Goal: Task Accomplishment & Management: Complete application form

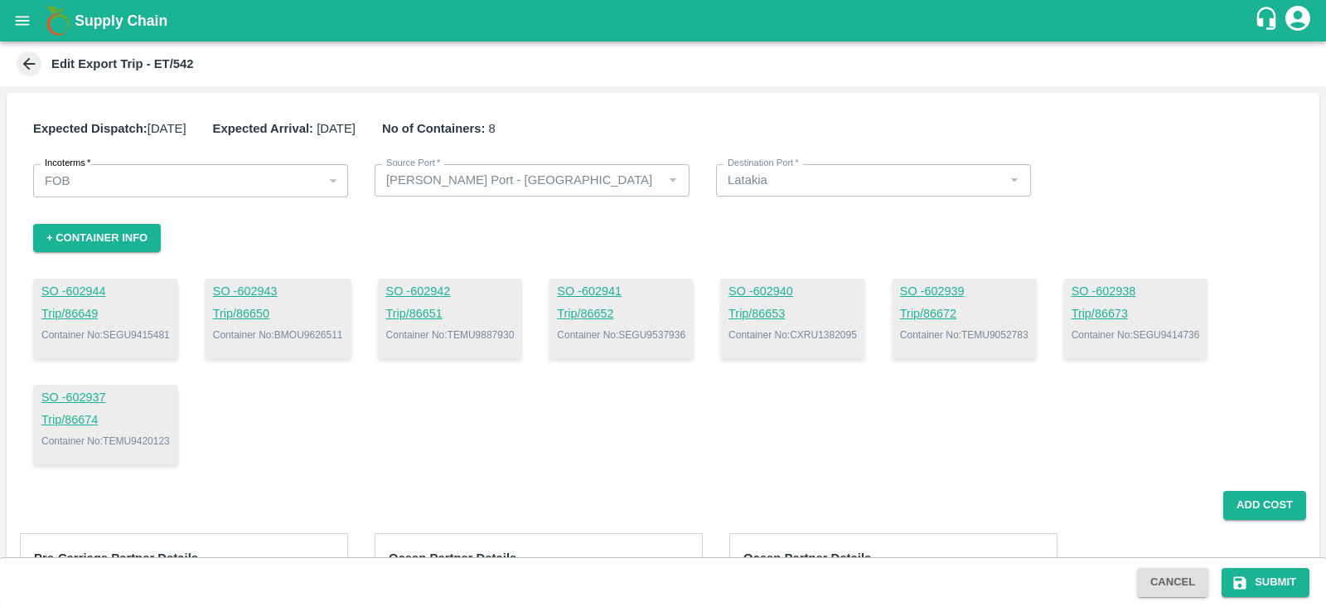
scroll to position [273, 0]
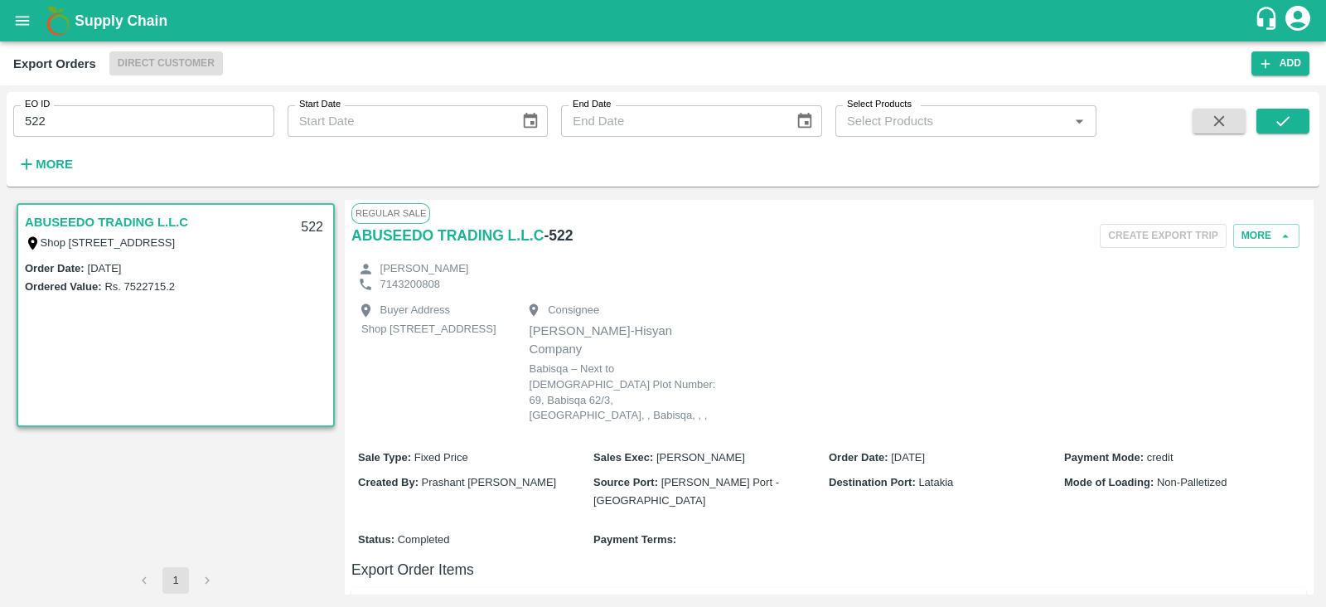
scroll to position [86, 0]
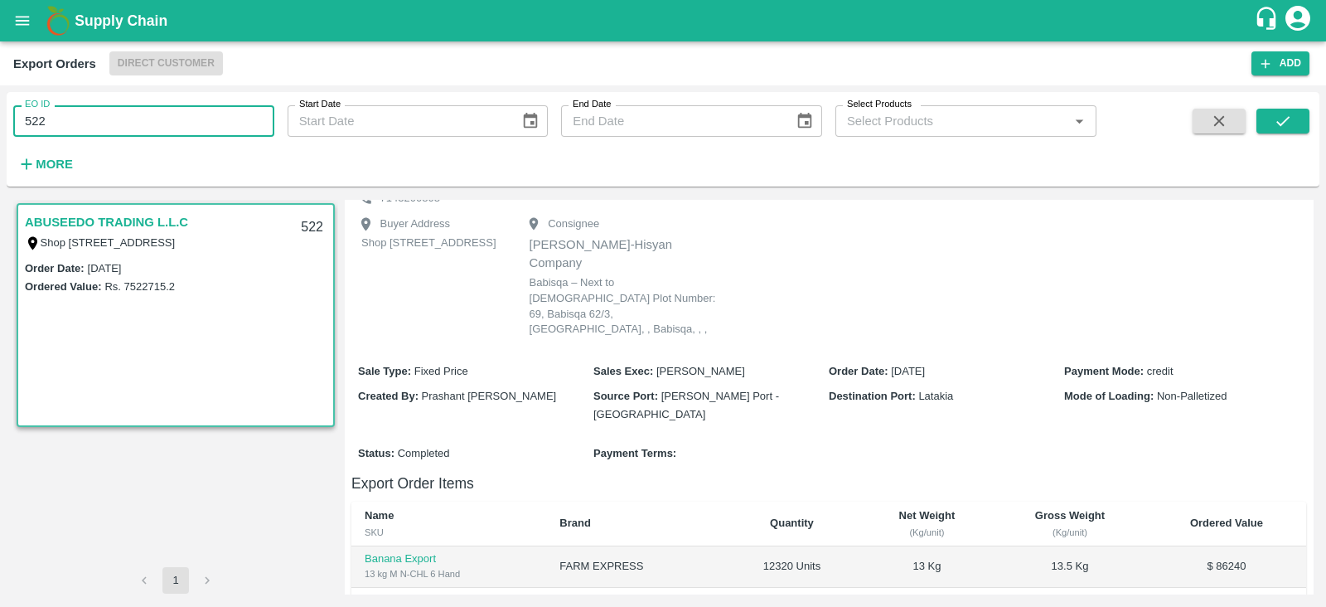
click at [220, 130] on input "522" at bounding box center [143, 121] width 261 height 32
type input "532"
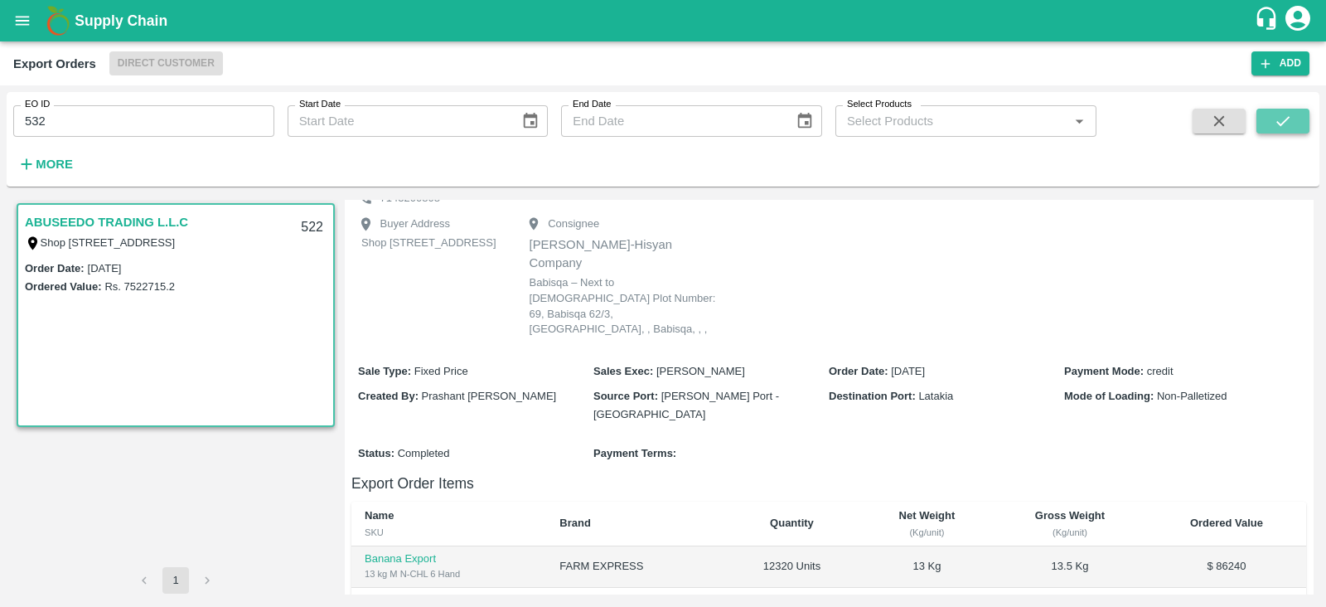
click at [1301, 116] on button "submit" at bounding box center [1283, 121] width 53 height 25
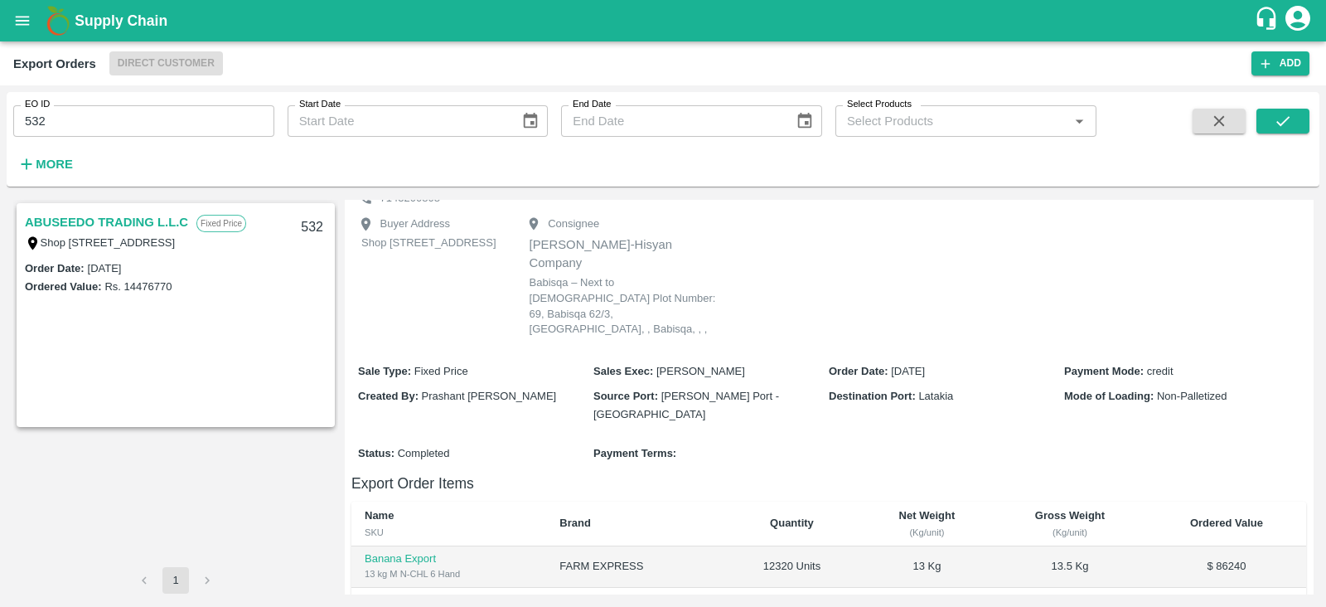
click at [148, 222] on link "ABUSEEDO TRADING L.L.C" at bounding box center [106, 222] width 163 height 22
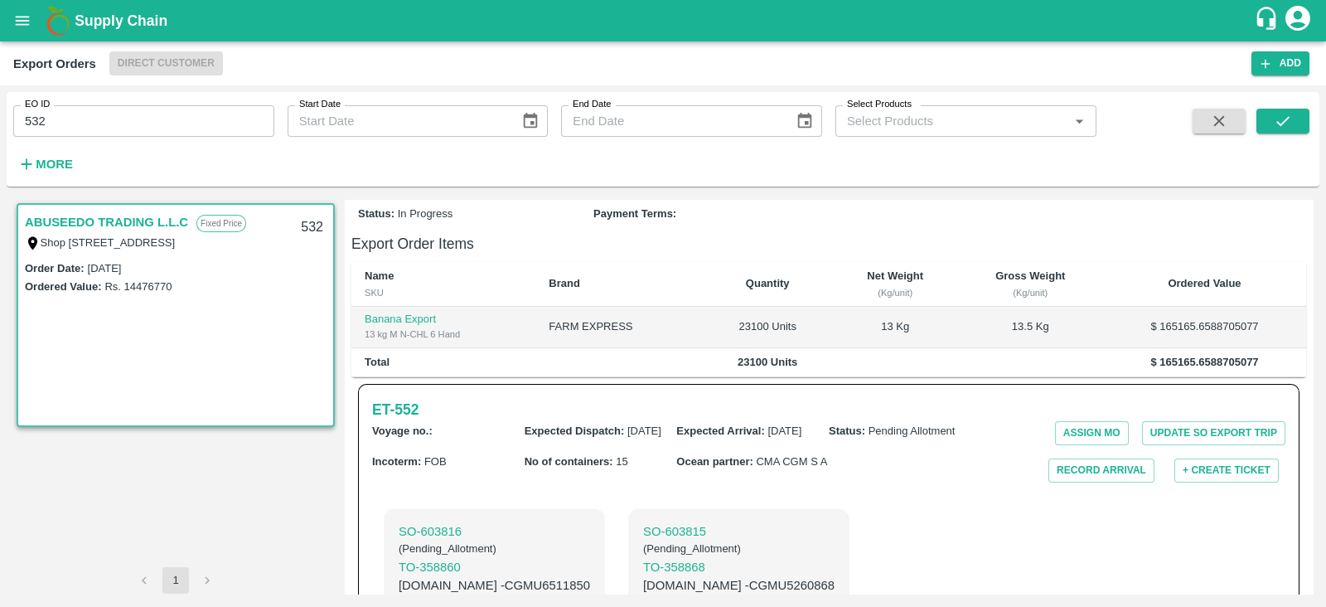
scroll to position [309, 0]
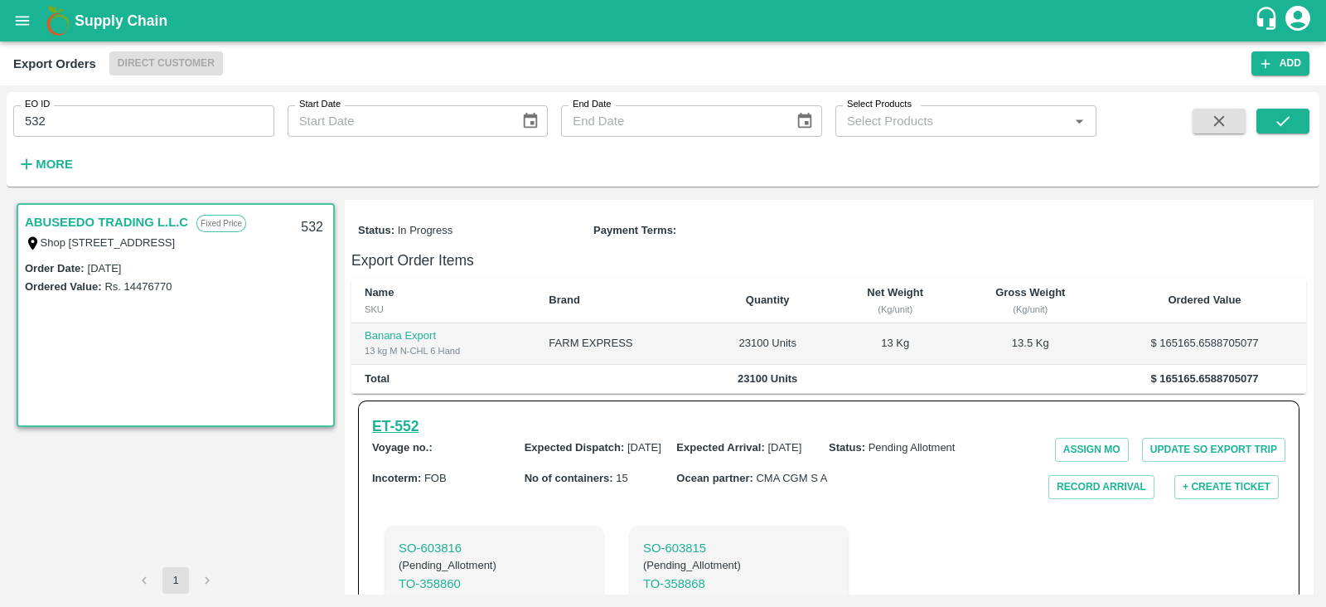
click at [419, 415] on h6 "ET- 552" at bounding box center [395, 426] width 46 height 23
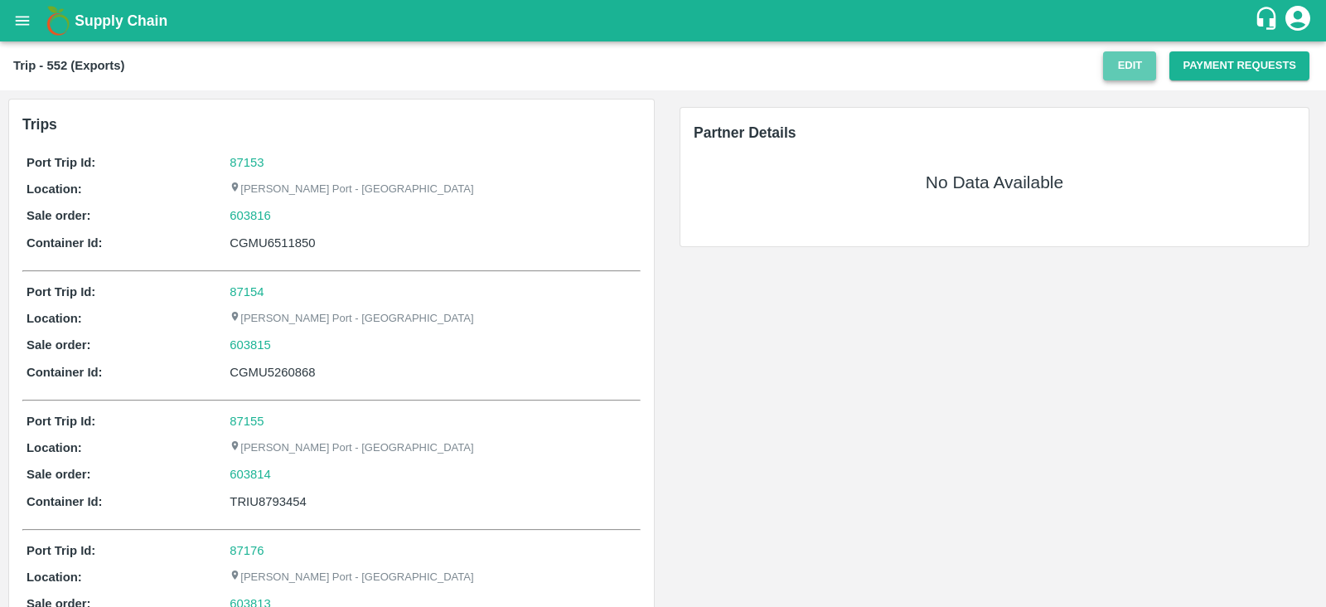
click at [1133, 68] on button "Edit" at bounding box center [1129, 65] width 53 height 29
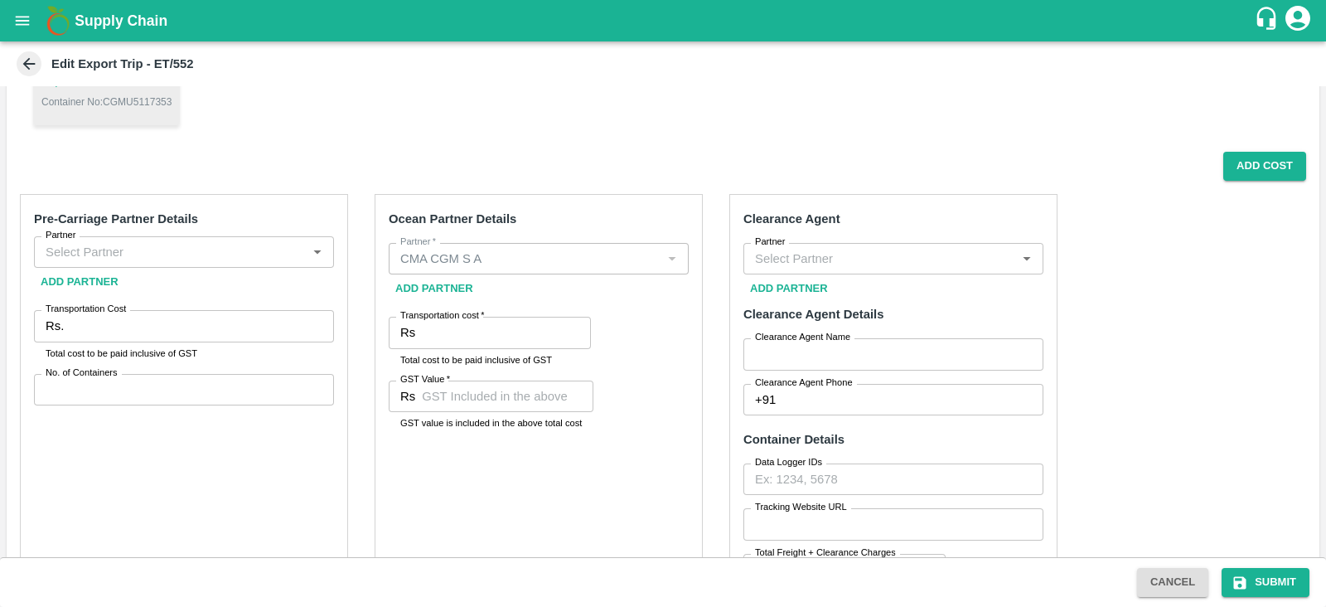
scroll to position [444, 0]
click at [495, 328] on input "Transportation cost   *" at bounding box center [506, 334] width 169 height 32
paste input "613310.11"
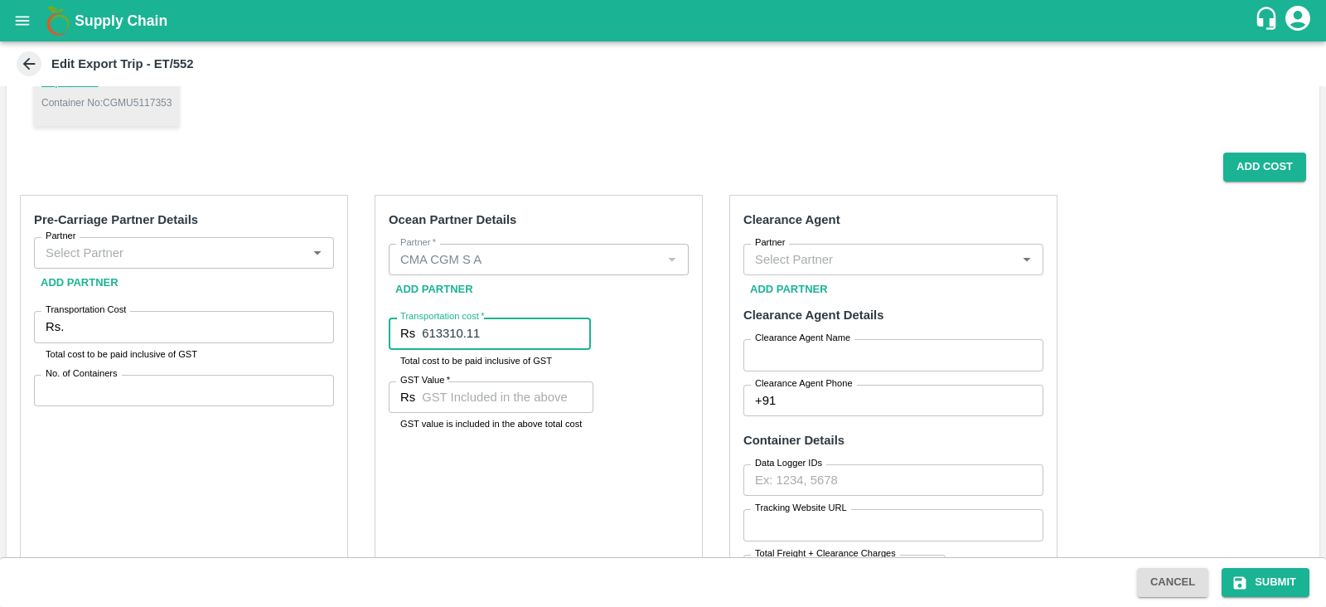
type input "613310.11"
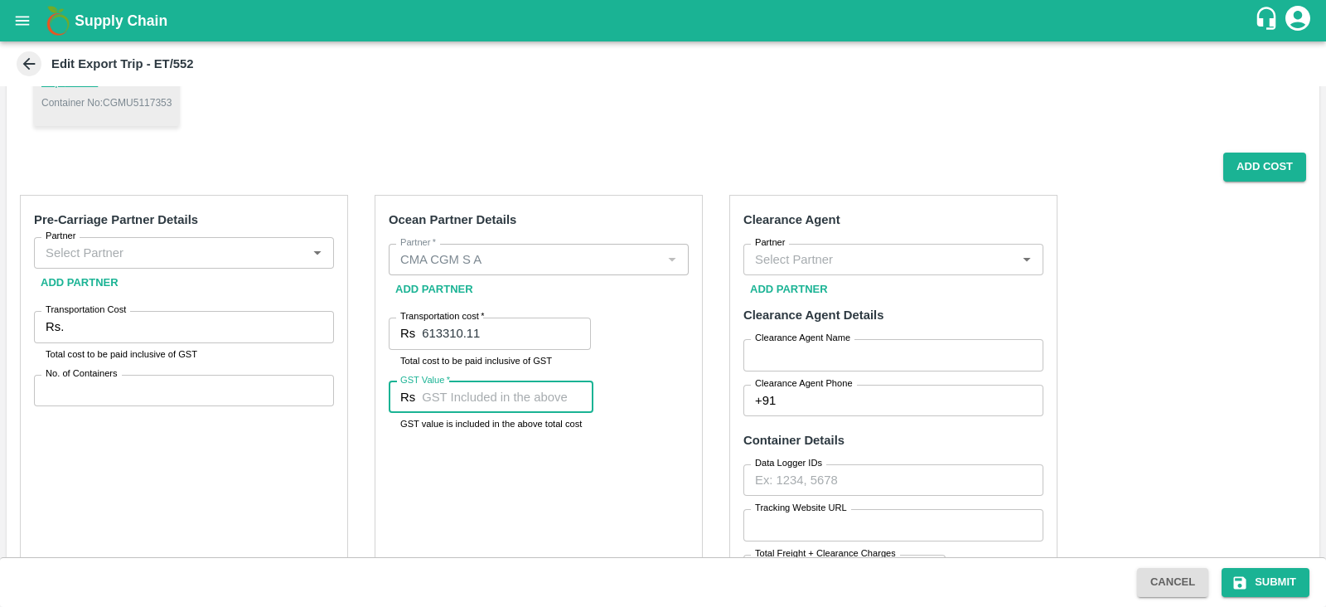
click at [539, 400] on input "GST Value   *" at bounding box center [508, 397] width 172 height 32
paste input "93555.78"
type input "93555.78"
click at [620, 478] on div "Ocean Partner Details Partner   * Partner   * Add Partner Transportation cost  …" at bounding box center [539, 445] width 328 height 501
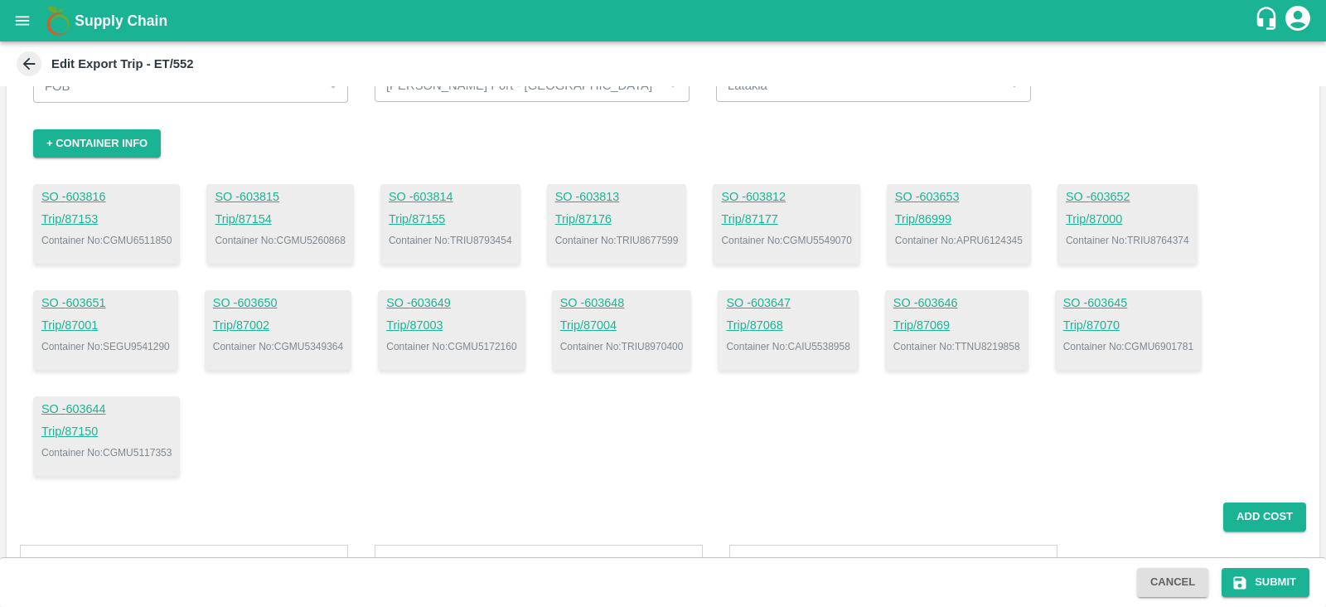
scroll to position [0, 0]
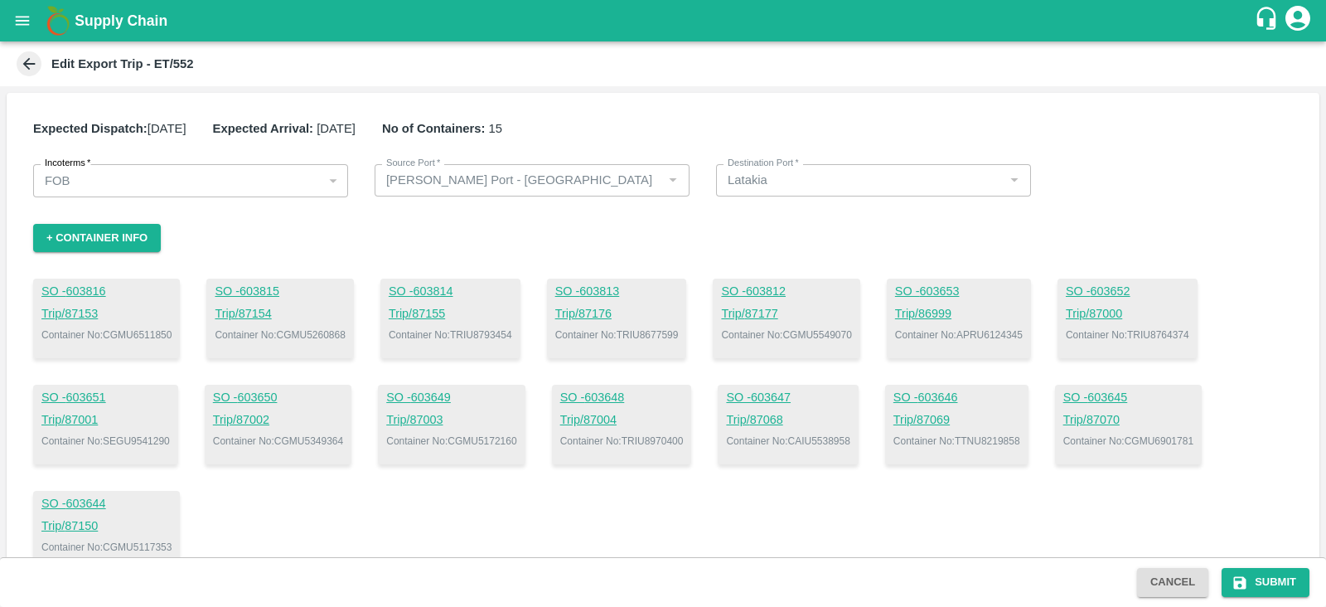
click at [328, 330] on p "Container No: CGMU5260868" at bounding box center [280, 334] width 130 height 15
copy p "CGMU5260868"
click at [1136, 176] on div "Incoterms   * FOB 2 Incoterms Source Port   * Source Port   * Destination Port …" at bounding box center [663, 180] width 1260 height 32
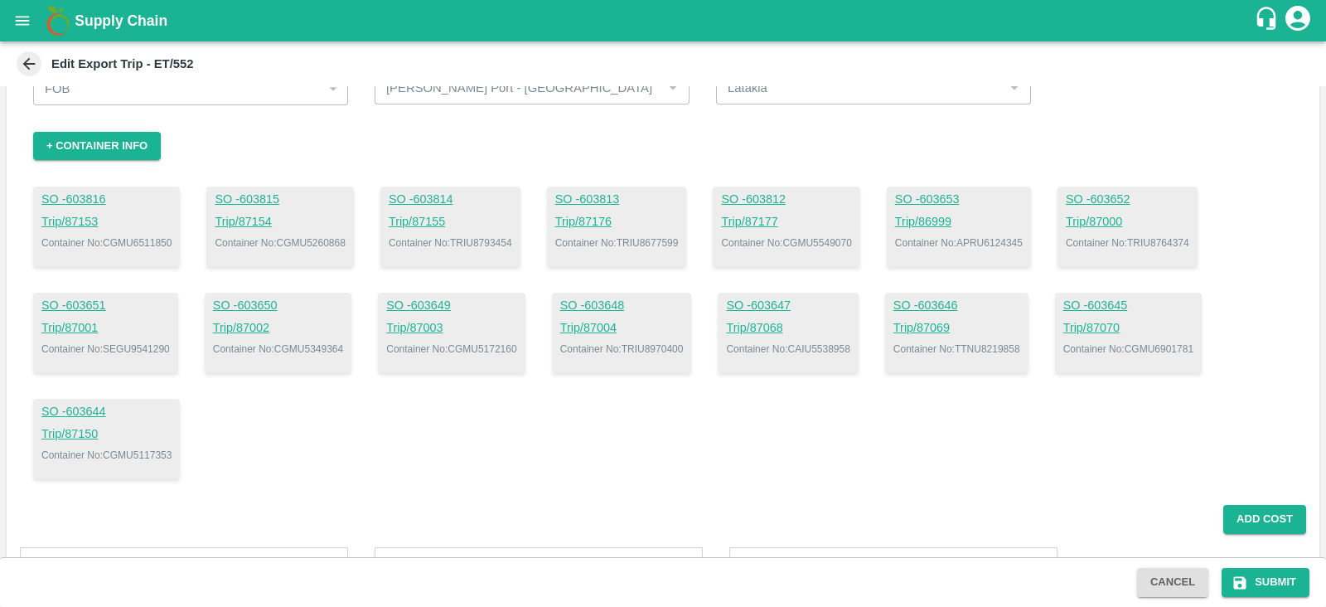
scroll to position [61, 0]
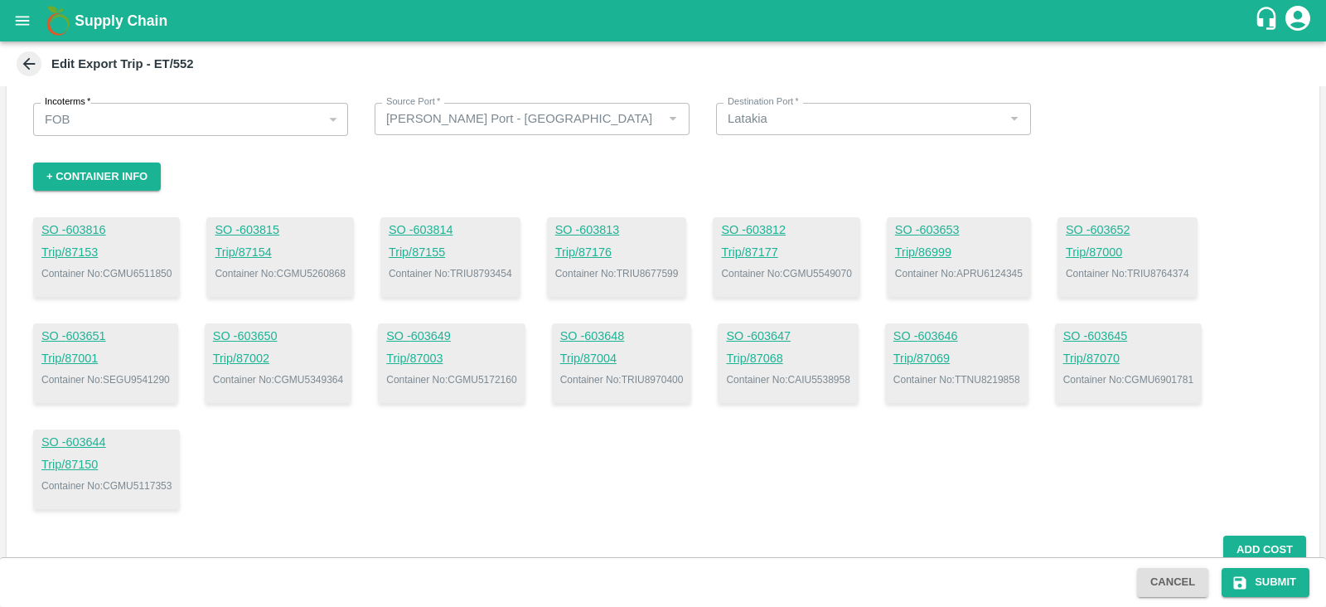
click at [149, 277] on p "Container No: CGMU6511850" at bounding box center [106, 273] width 130 height 15
copy p "CGMU6511850"
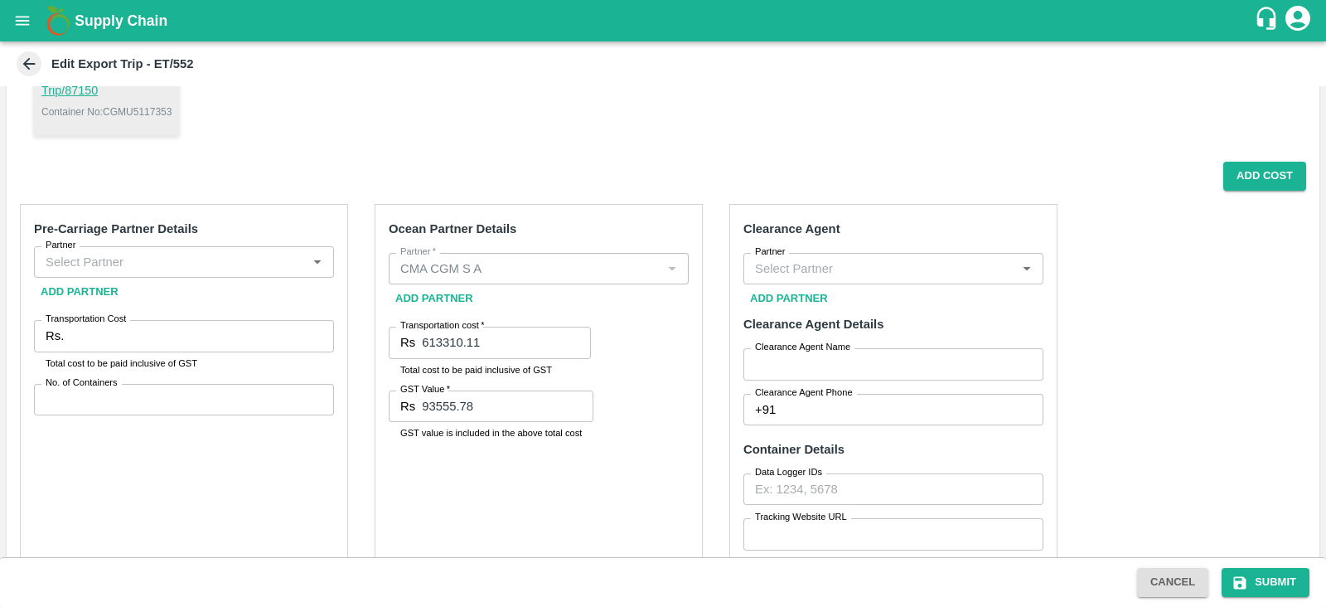
scroll to position [434, 0]
click at [806, 267] on input "Partner" at bounding box center [880, 270] width 263 height 22
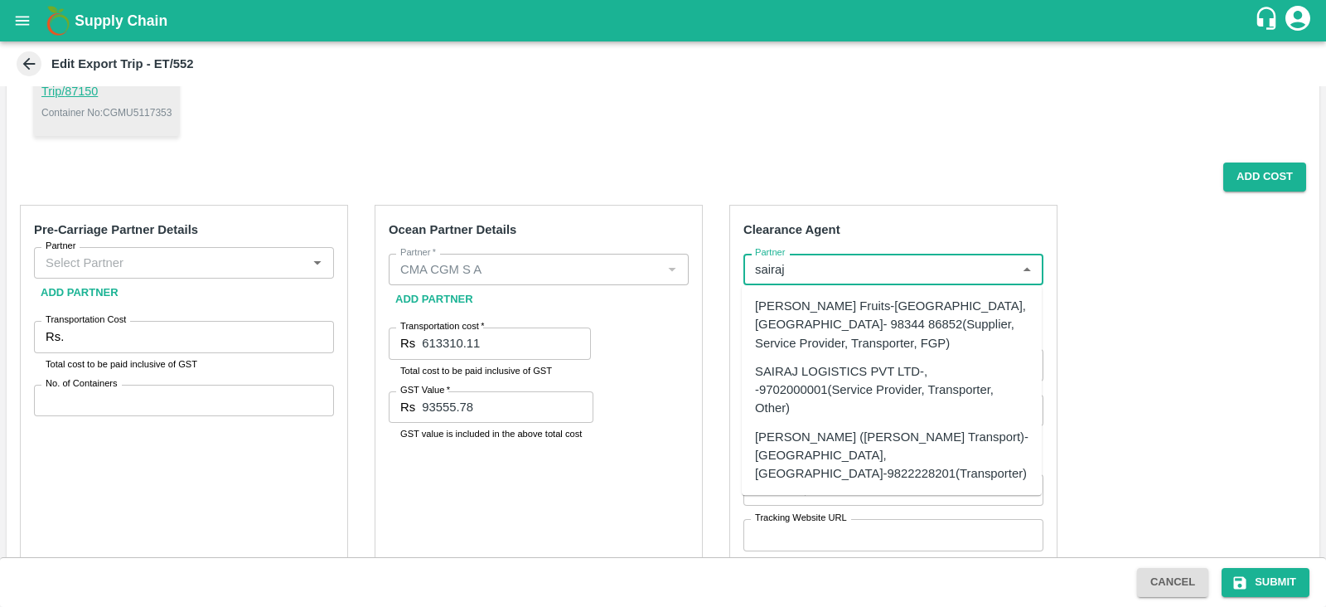
click at [836, 394] on div "SAIRAJ LOGISTICS PVT LTD-, -9702000001(Service Provider, Transporter, Other)" at bounding box center [892, 390] width 274 height 56
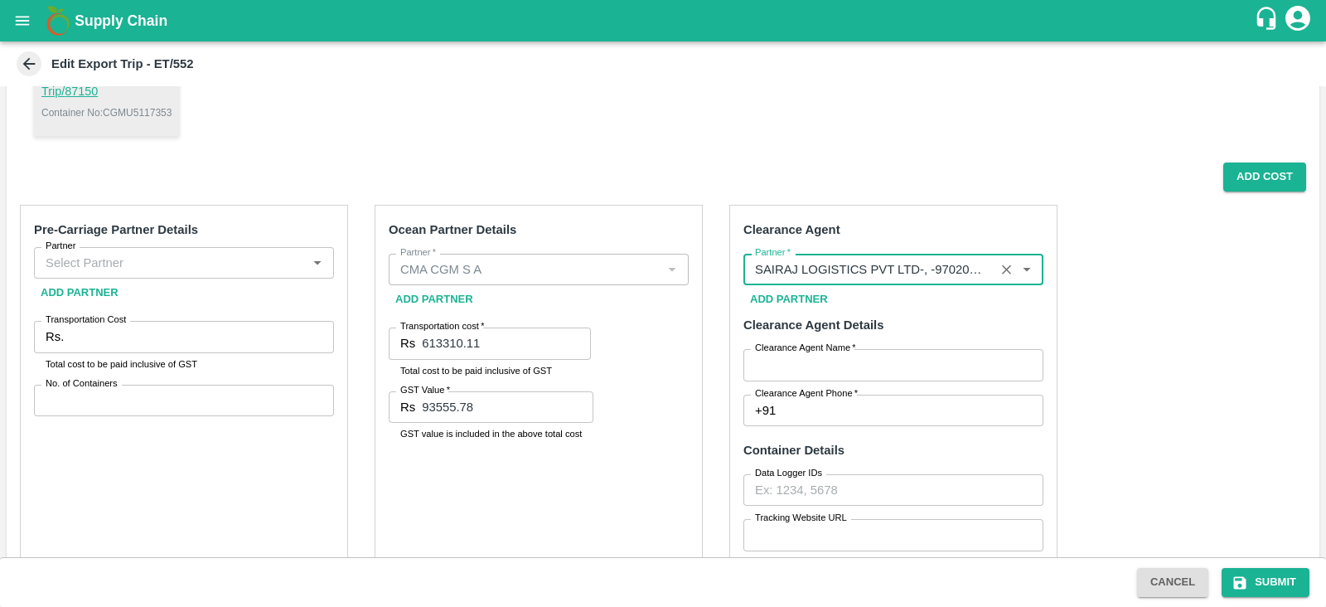
type input "SAIRAJ LOGISTICS PVT LTD-, -9702000001(Service Provider, Transporter, Other)"
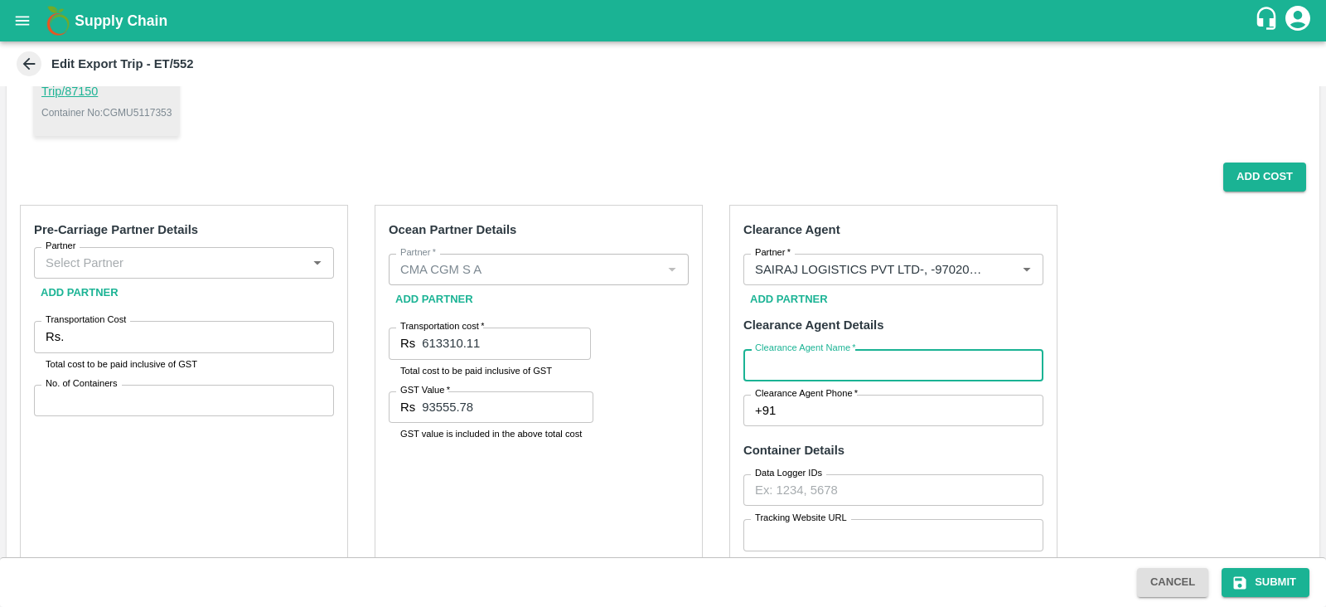
click at [799, 366] on input "Clearance Agent Name   *" at bounding box center [894, 365] width 300 height 32
type input "Sairaj"
click at [849, 425] on div "Clearance Agent Partner   * Partner   * Add Partner Clearance Agent Details Cle…" at bounding box center [894, 455] width 328 height 501
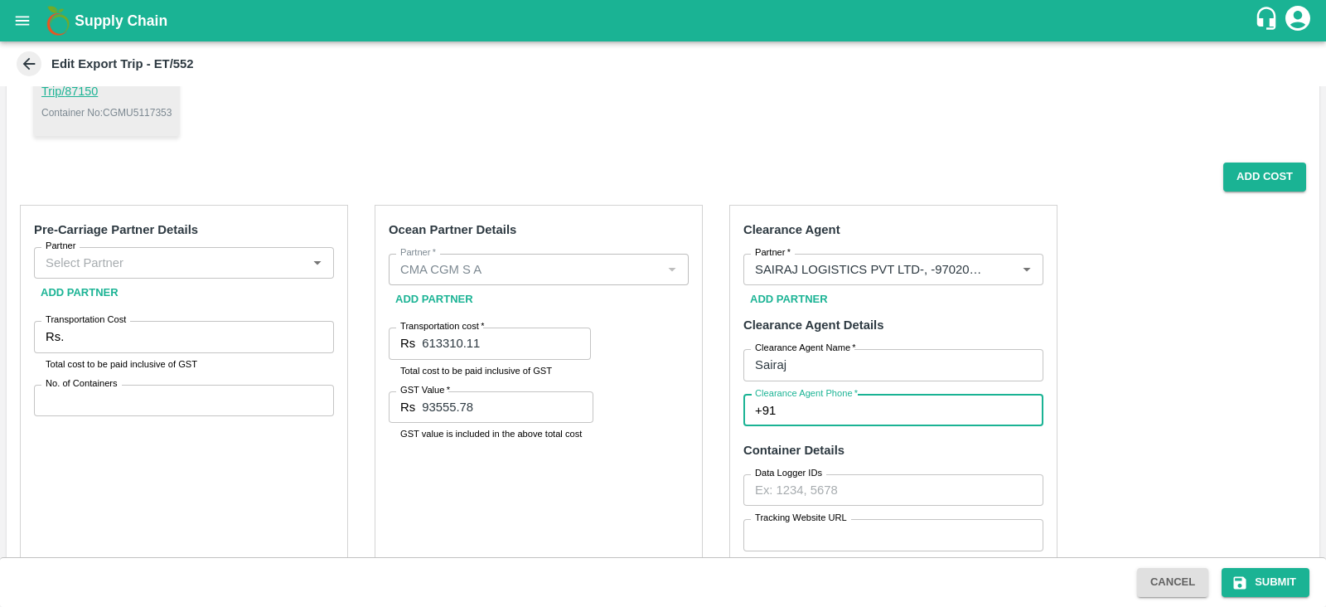
click at [830, 416] on input "Clearance Agent Phone   *" at bounding box center [913, 411] width 261 height 32
type input "9702000001"
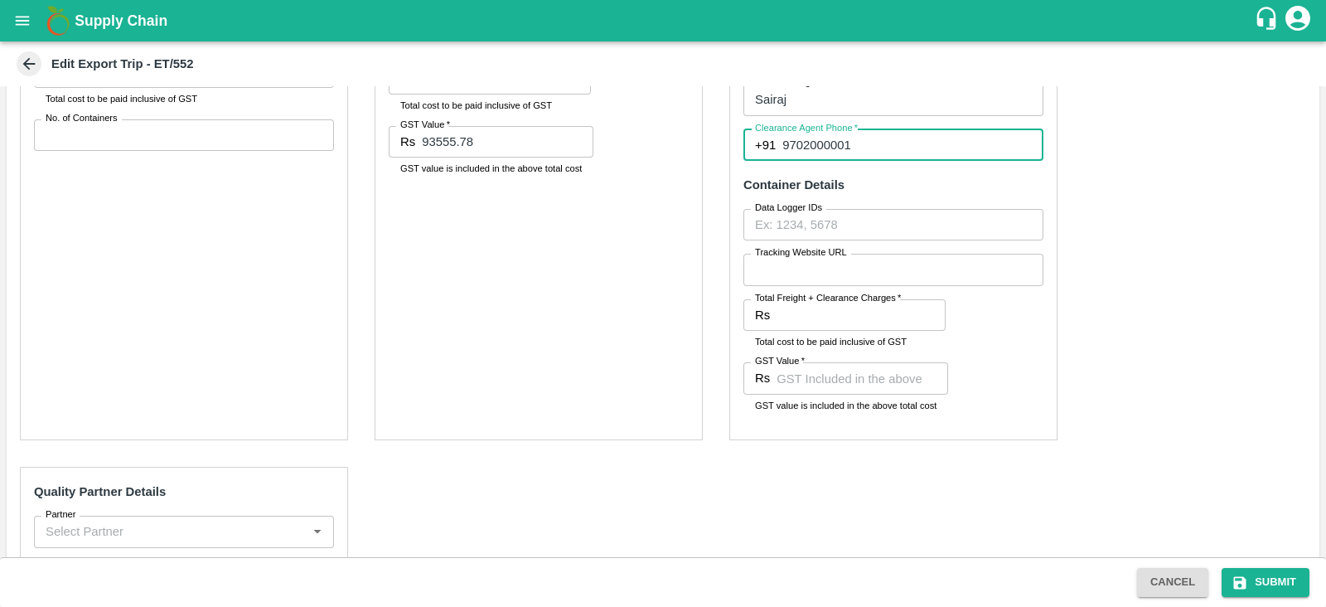
scroll to position [691, 0]
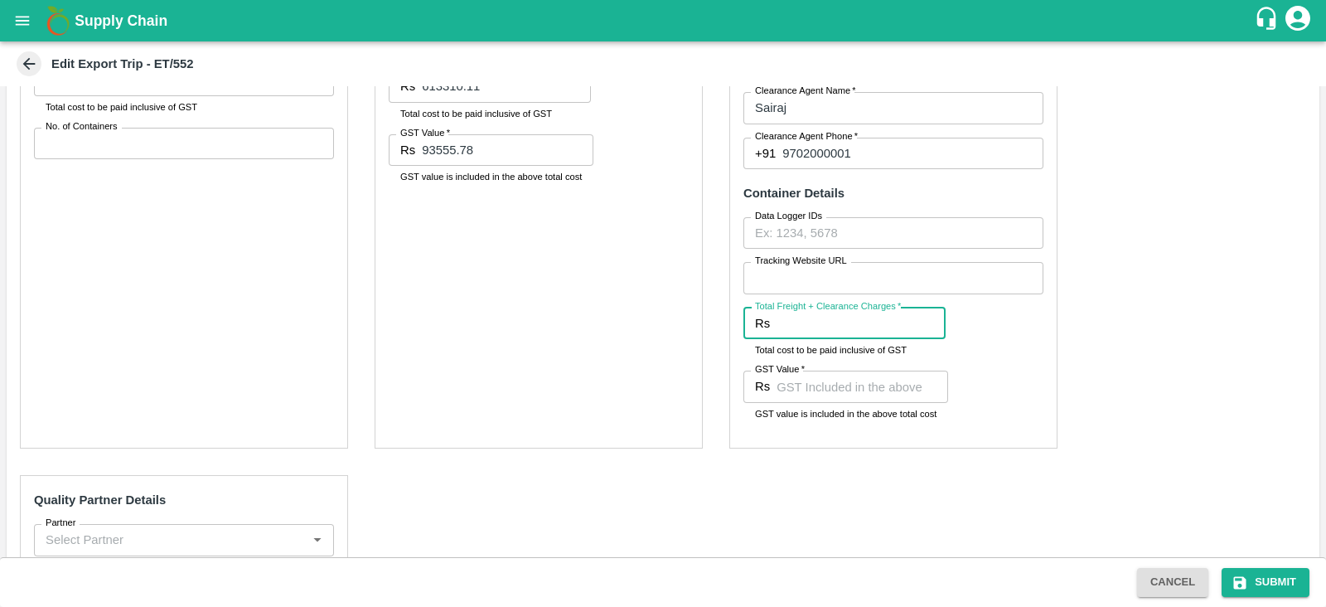
click at [854, 314] on input "Total Freight + Clearance Charges   *" at bounding box center [861, 324] width 169 height 32
paste input "6511850"
click at [1098, 279] on div "Pre-Carriage Partner Details Partner Partner Add Partner Transportation Cost Rs…" at bounding box center [663, 344] width 1313 height 818
click at [839, 313] on input "6511850" at bounding box center [861, 324] width 169 height 32
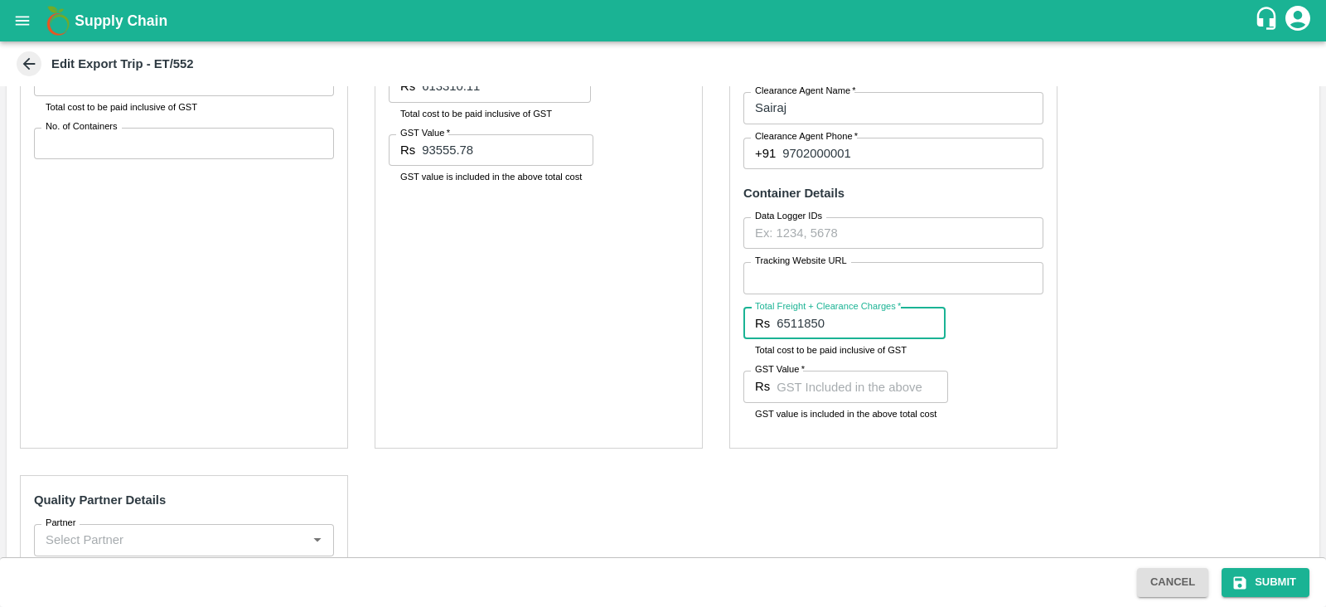
click at [839, 313] on input "6511850" at bounding box center [861, 324] width 169 height 32
paste input "number"
type input "6"
click at [797, 325] on input "75125.00" at bounding box center [861, 324] width 169 height 32
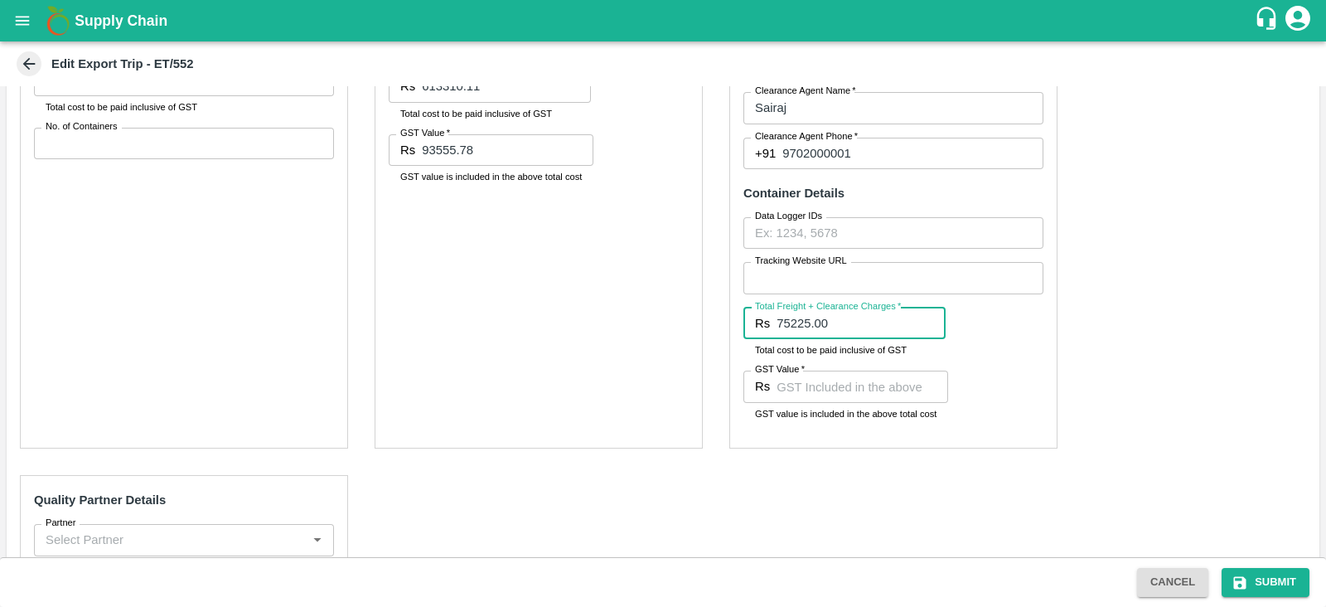
type input "75225.00"
click at [1192, 378] on div "Pre-Carriage Partner Details Partner Partner Add Partner Transportation Cost Rs…" at bounding box center [663, 344] width 1313 height 818
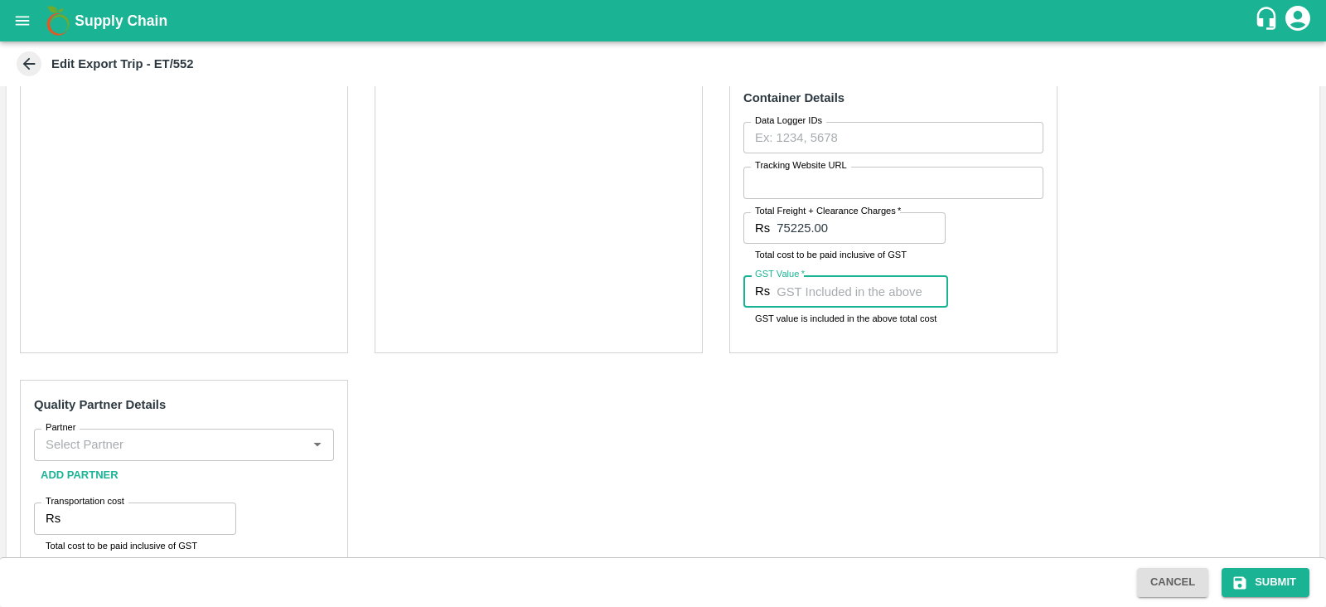
click at [847, 303] on input "GST Value   *" at bounding box center [863, 291] width 172 height 32
paste input "11475"
type input "11475"
click at [828, 401] on div "Pre-Carriage Partner Details Partner Partner Add Partner Transportation Cost Rs…" at bounding box center [663, 248] width 1313 height 818
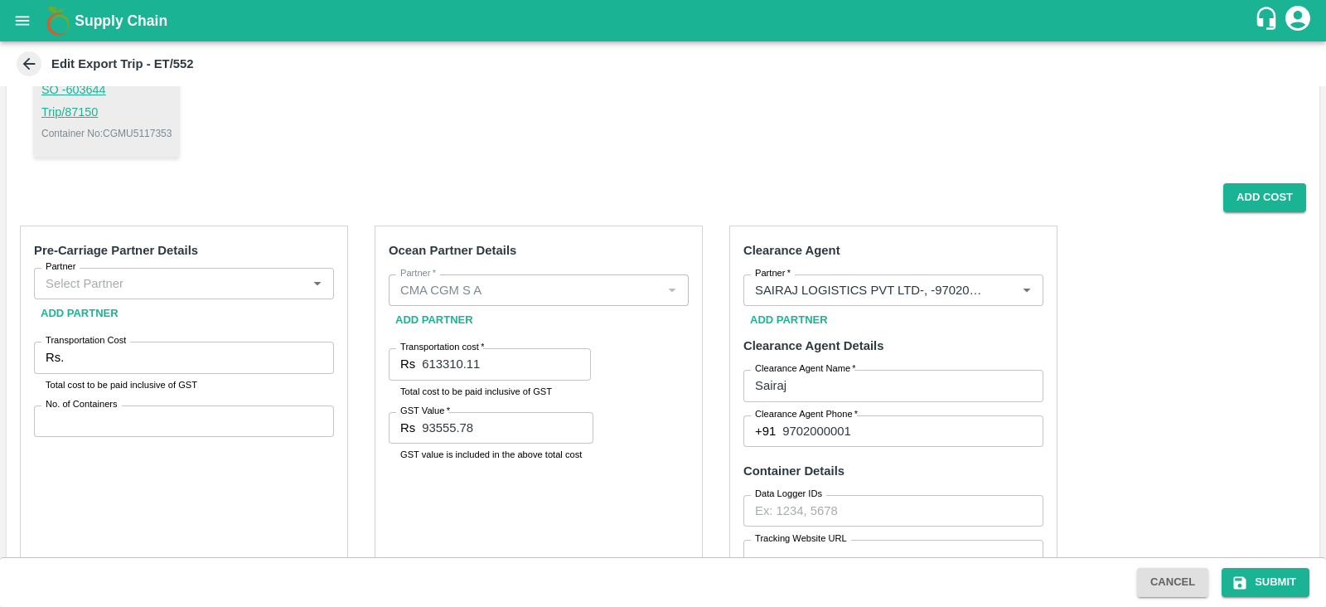
scroll to position [414, 0]
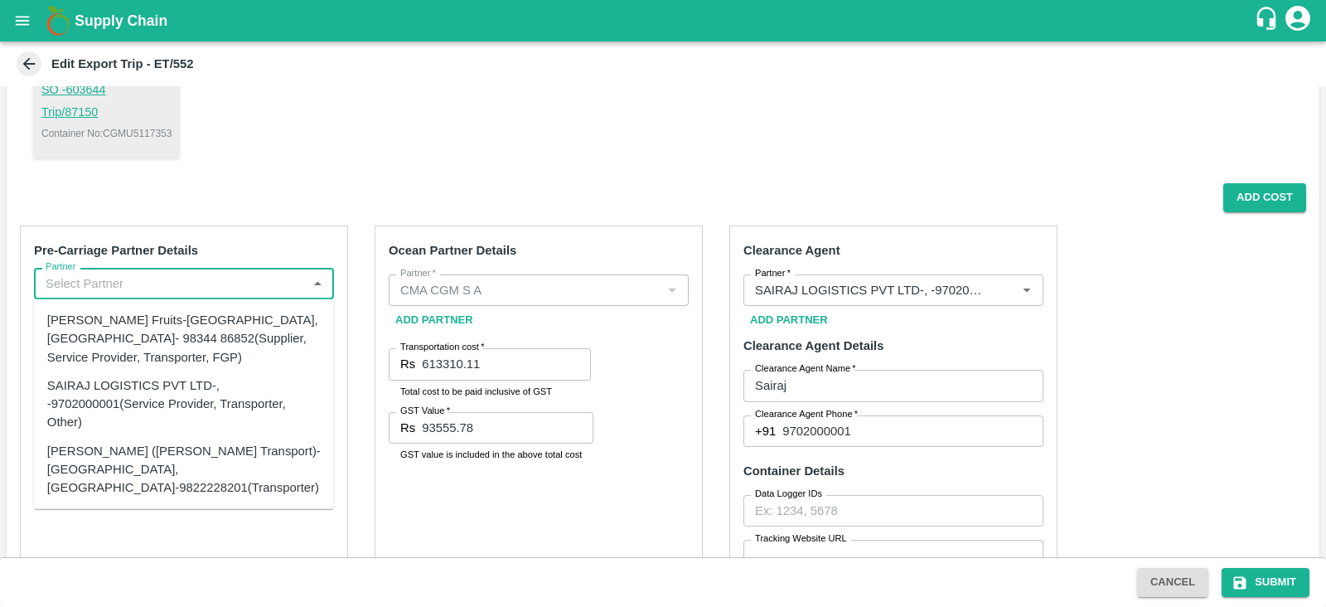
click at [168, 289] on input "Partner" at bounding box center [170, 284] width 263 height 22
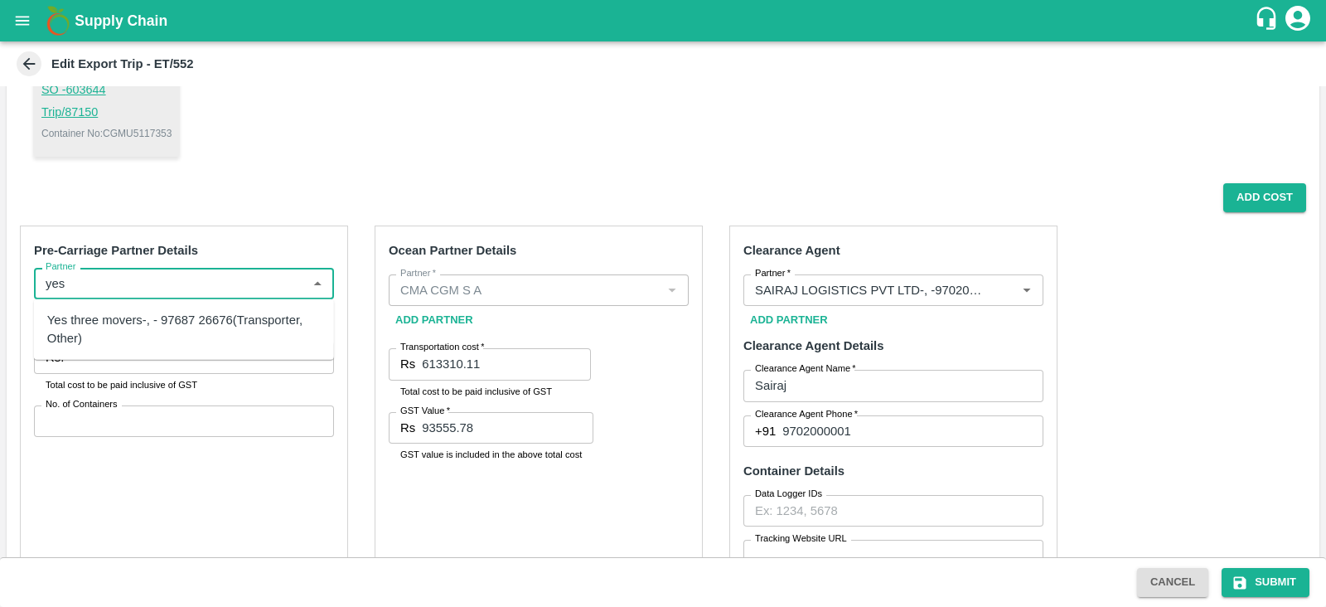
click at [113, 322] on div "Yes three movers-, - 97687 26676(Transporter, Other)" at bounding box center [184, 329] width 274 height 37
type input "Yes three movers-, - 97687 26676(Transporter, Other)"
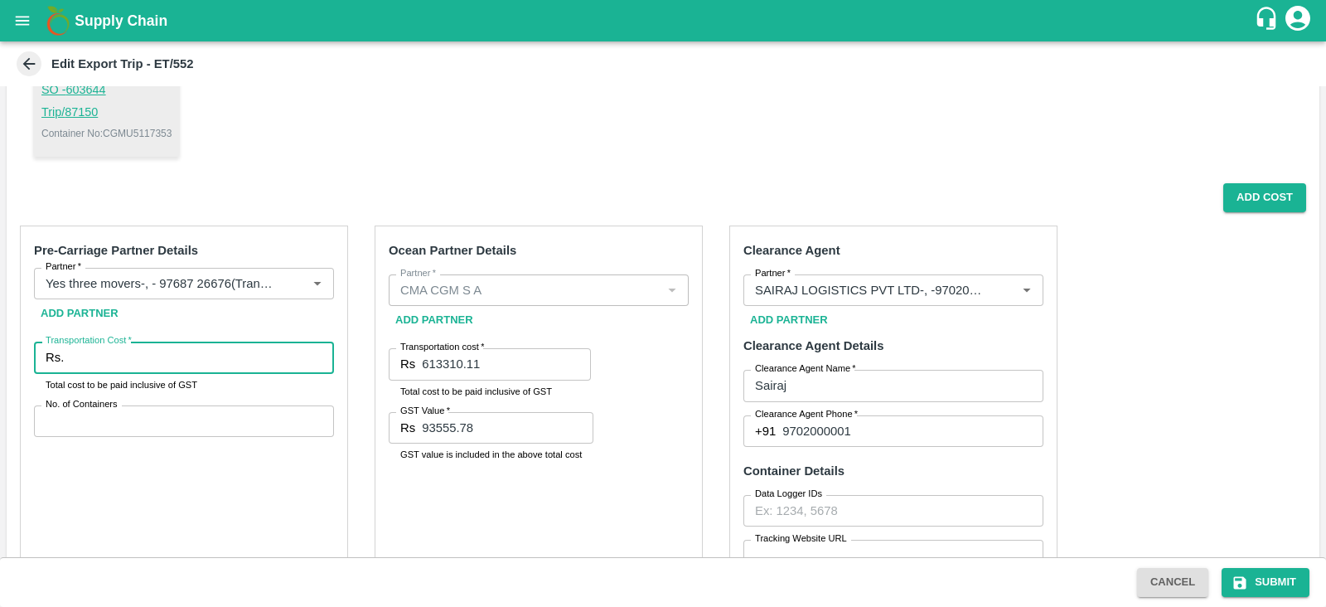
click at [174, 352] on input "Transportation Cost   *" at bounding box center [202, 358] width 264 height 32
paste input "656850.00"
type input "656850.00"
click at [174, 429] on input "No. of Containers" at bounding box center [184, 421] width 300 height 32
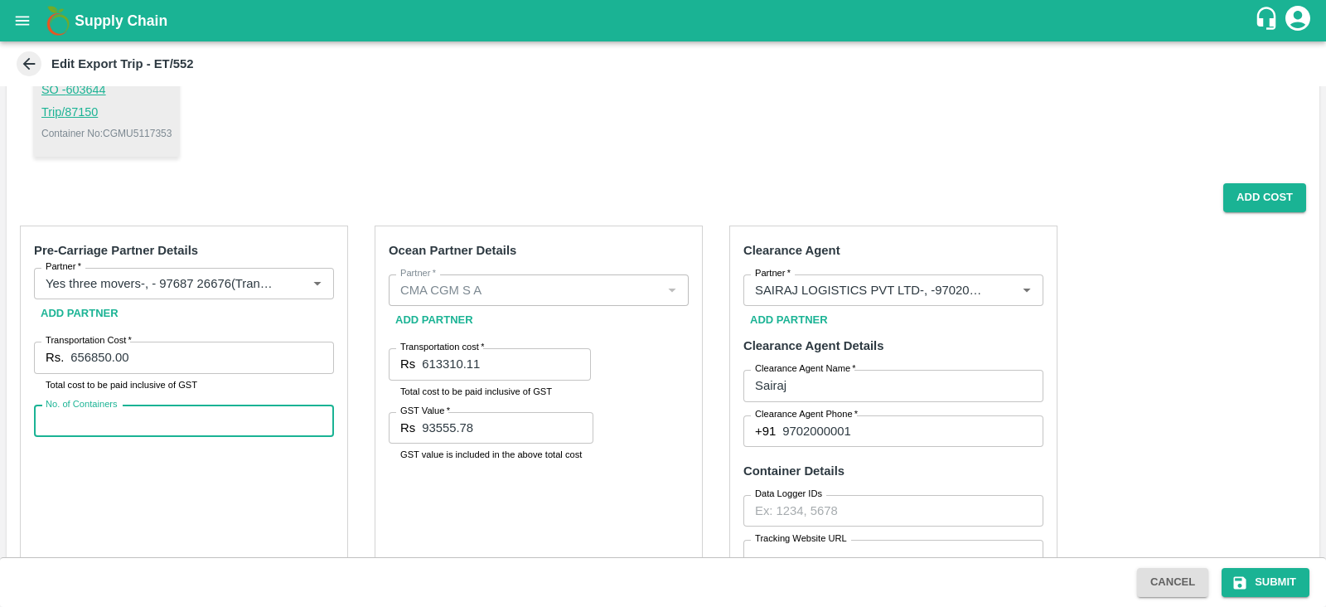
click at [187, 426] on input "No. of Containers" at bounding box center [184, 421] width 300 height 32
type input "15"
click at [201, 503] on div "Pre-Carriage Partner Details Partner   * Partner   * Add Partner Transportation…" at bounding box center [184, 475] width 328 height 501
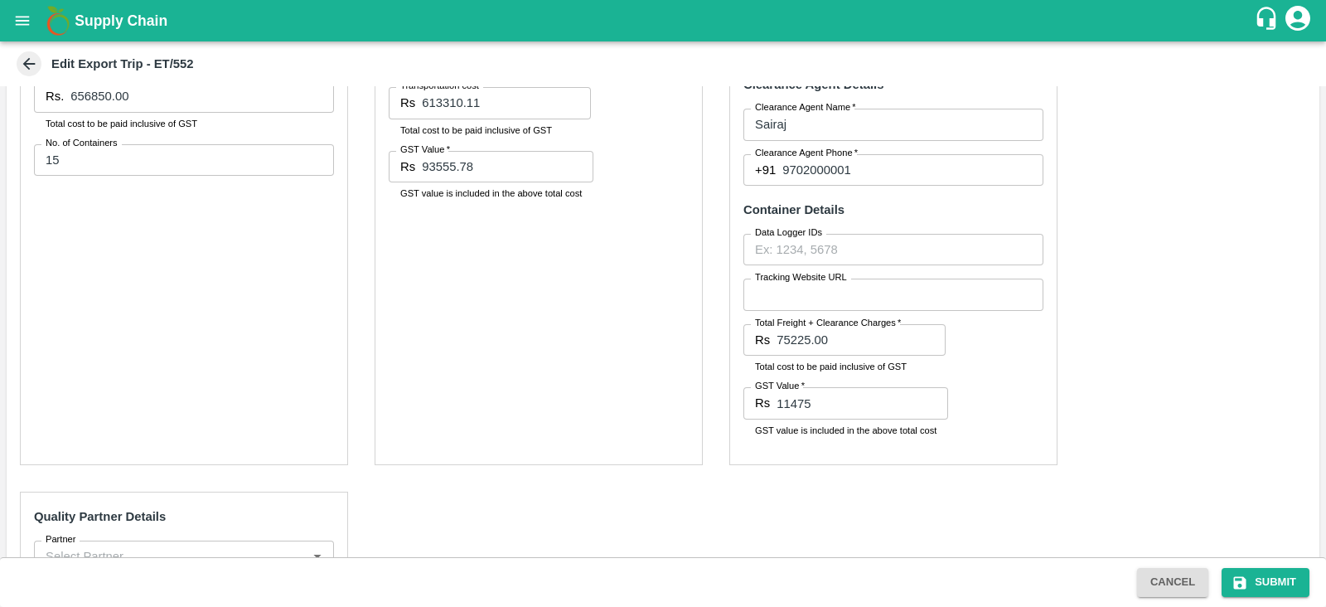
scroll to position [891, 0]
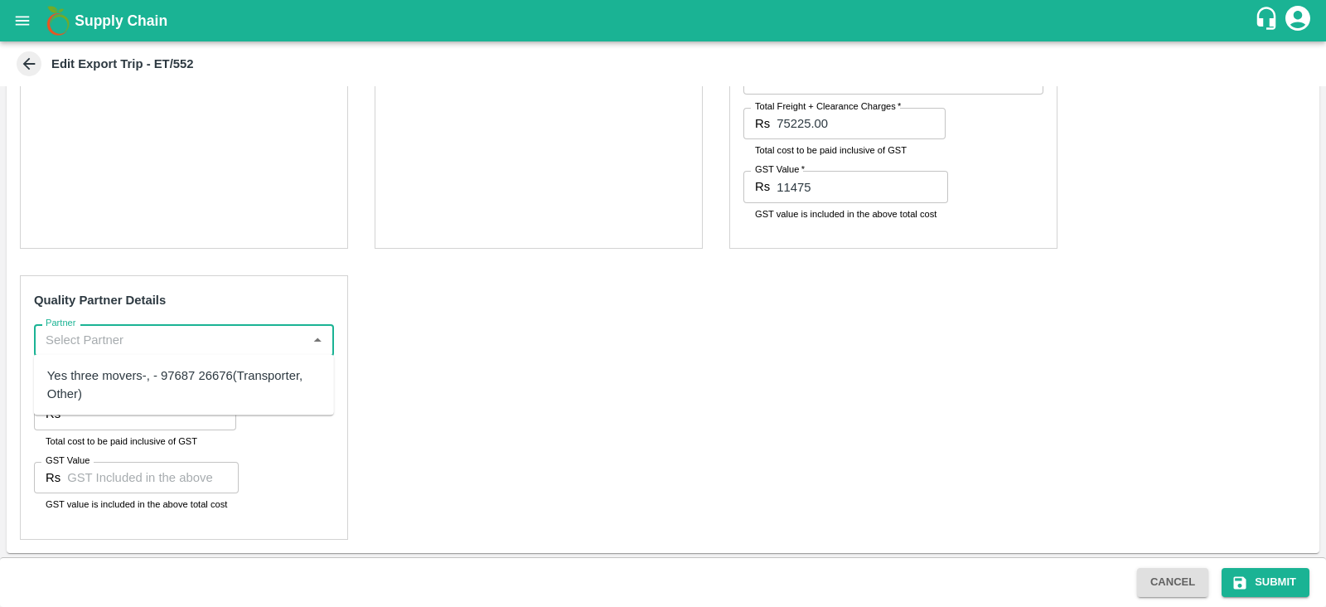
click at [158, 342] on input "Partner" at bounding box center [170, 340] width 263 height 22
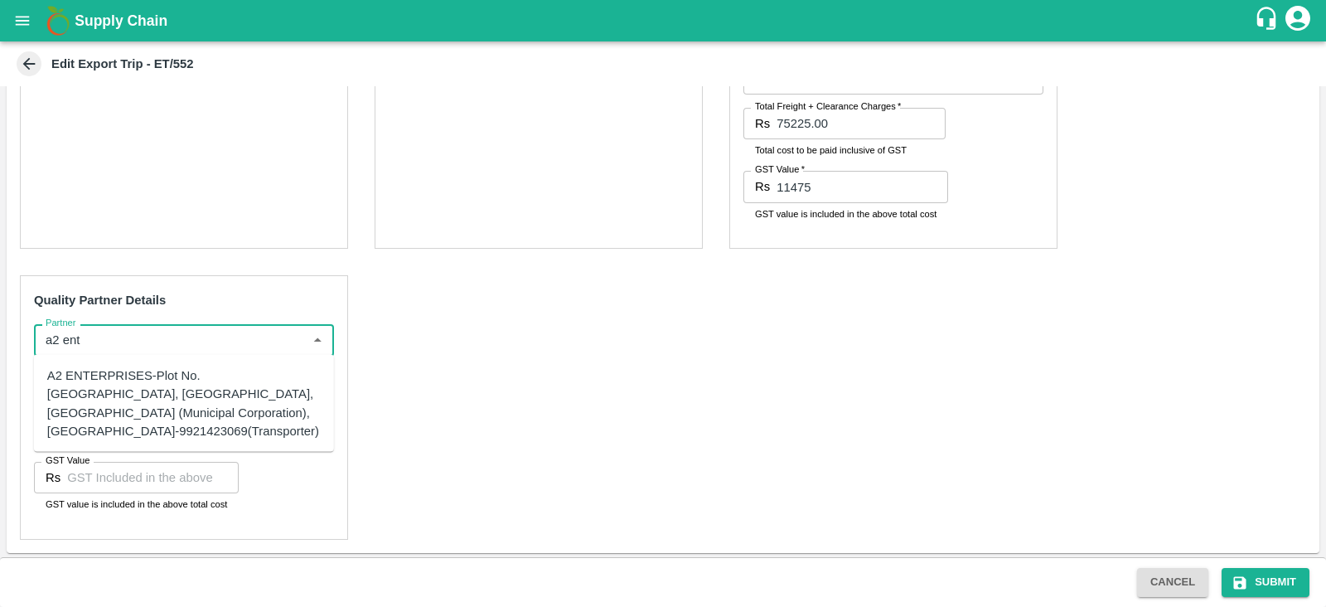
click at [107, 386] on div "A2 ENTERPRISES-Plot No.[GEOGRAPHIC_DATA], [GEOGRAPHIC_DATA], [GEOGRAPHIC_DATA] …" at bounding box center [184, 403] width 274 height 74
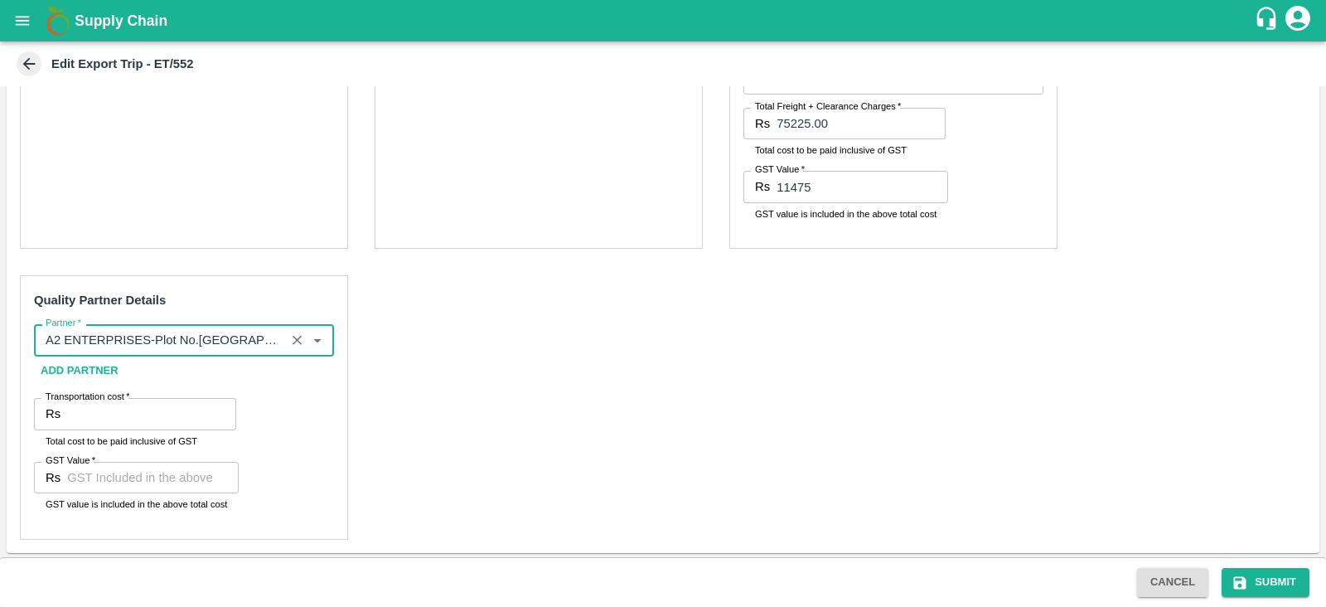
type input "A2 ENTERPRISES-Plot No.[GEOGRAPHIC_DATA], [GEOGRAPHIC_DATA], [GEOGRAPHIC_DATA] …"
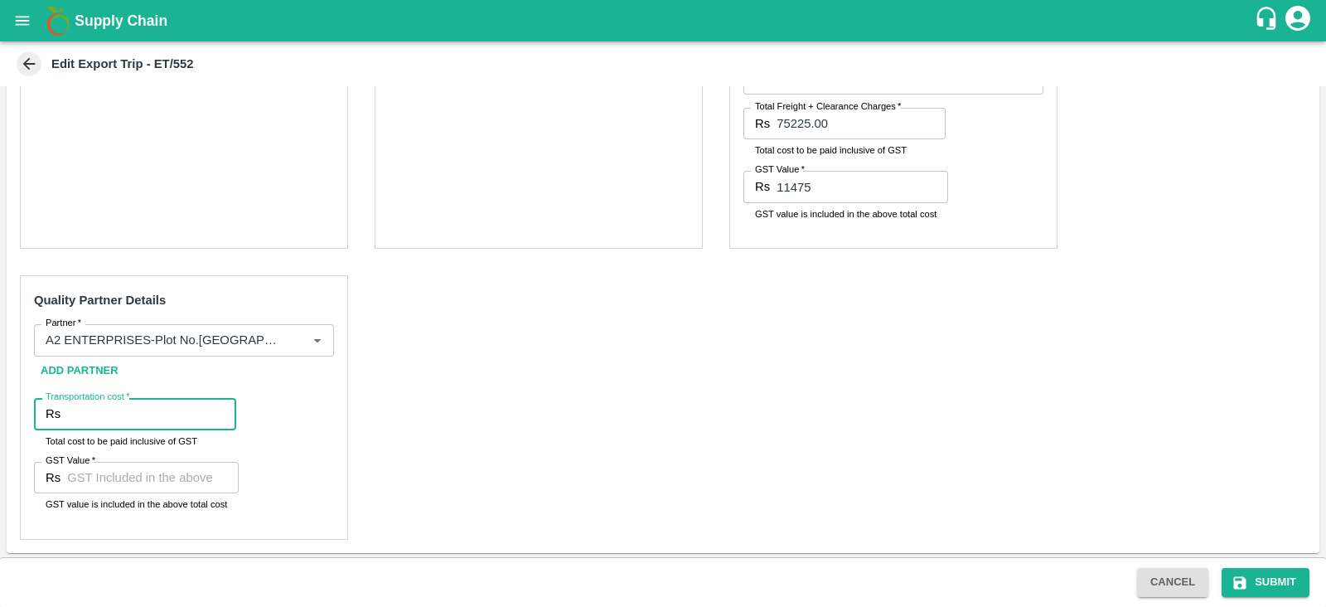
click at [124, 412] on input "Transportation cost   *" at bounding box center [151, 414] width 169 height 32
type input "9400"
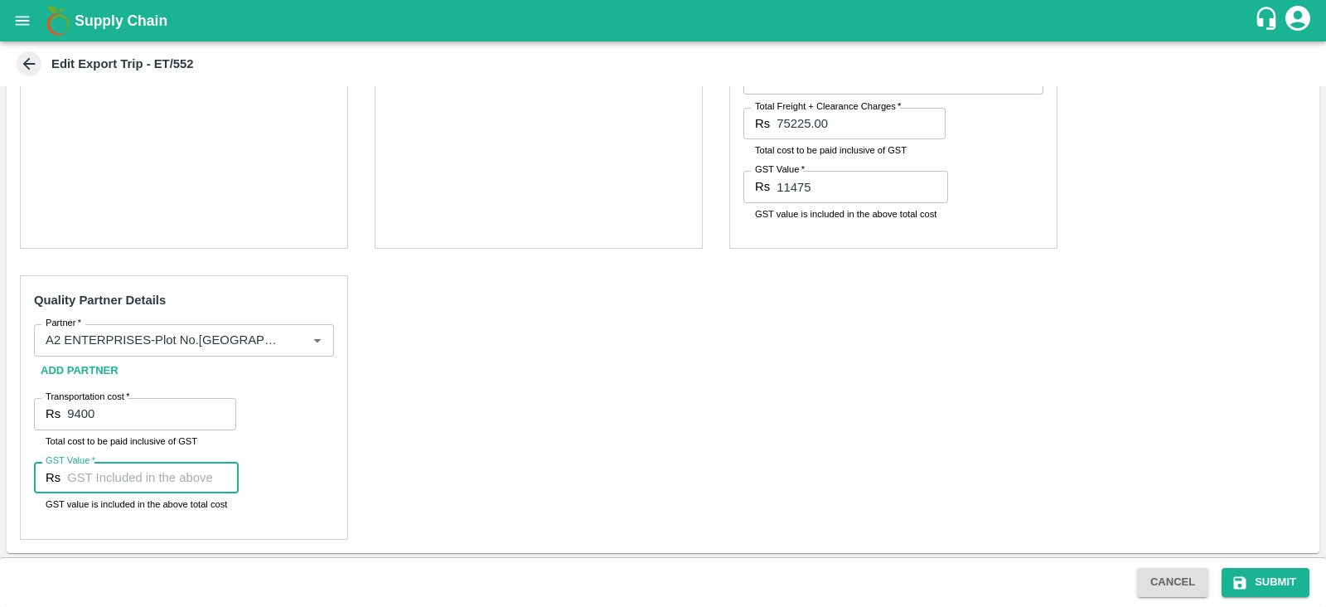
click at [130, 488] on input "GST Value   *" at bounding box center [153, 478] width 172 height 32
type input "00"
click at [589, 429] on div "Pre-Carriage Partner Details Partner   * Partner   * Add Partner Transportation…" at bounding box center [663, 144] width 1313 height 818
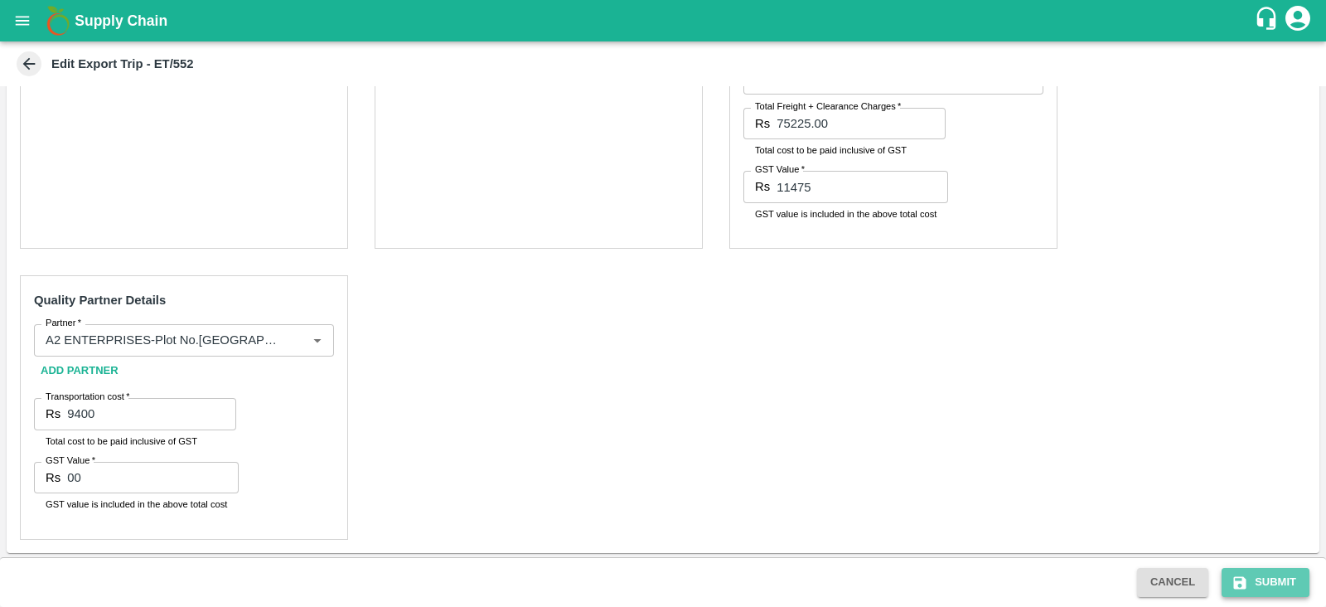
click at [1272, 575] on button "Submit" at bounding box center [1266, 582] width 88 height 29
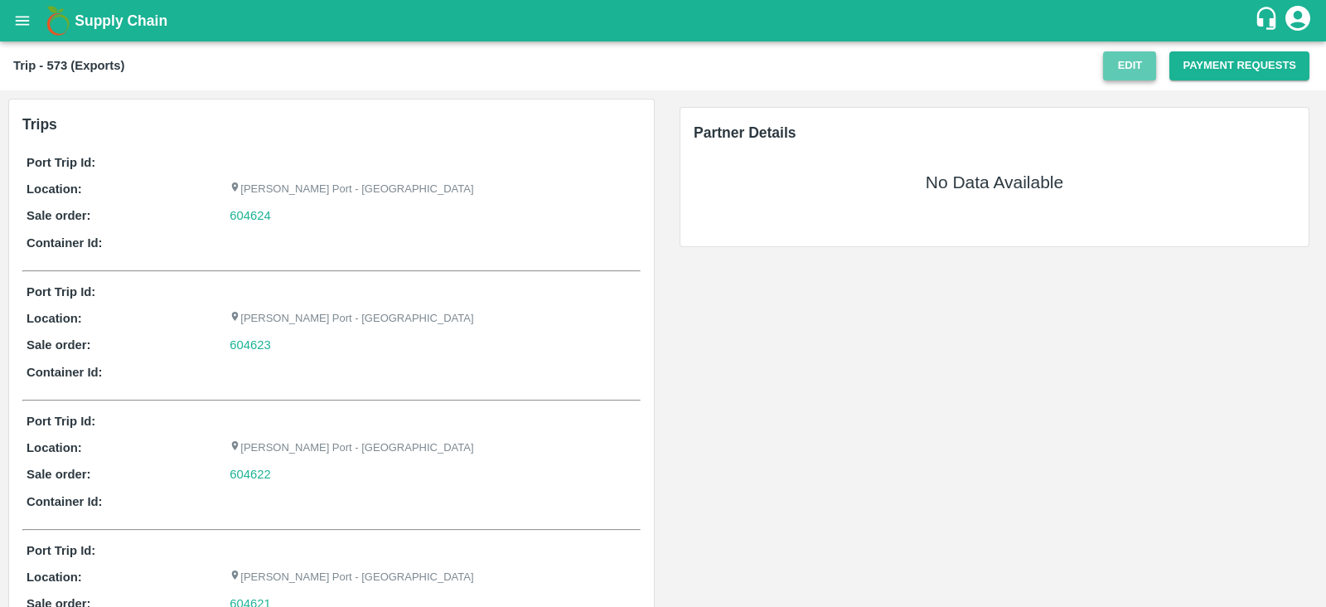
click at [1119, 66] on button "Edit" at bounding box center [1129, 65] width 53 height 29
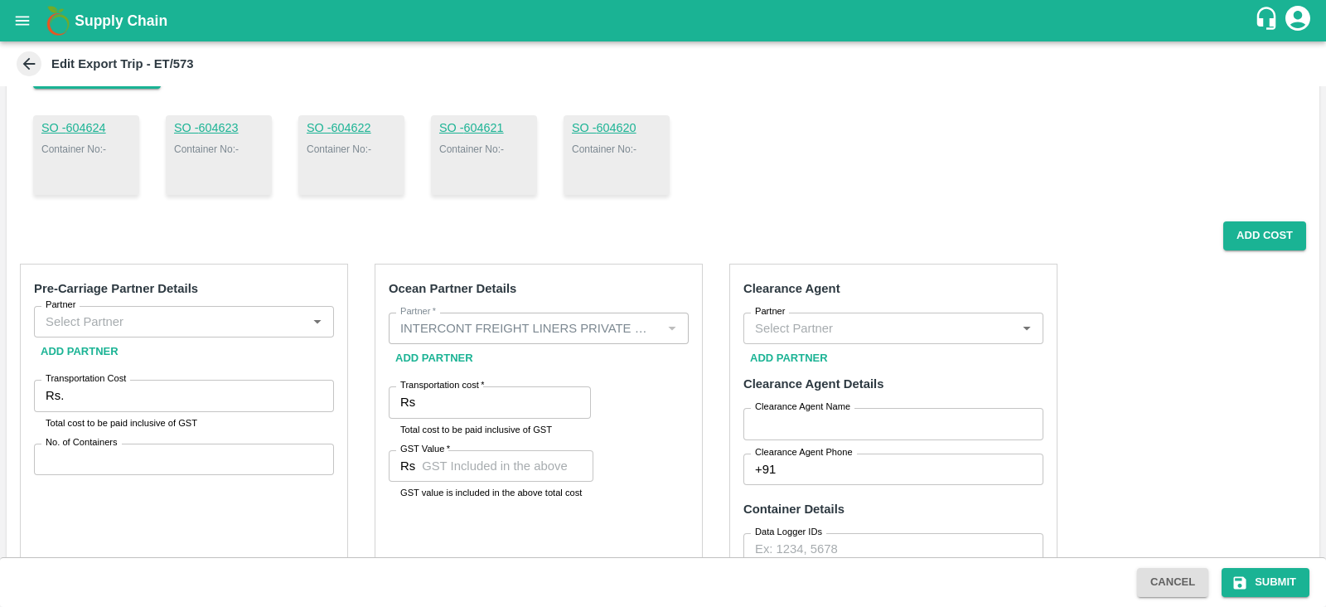
scroll to position [161, 0]
